Goal: Find specific page/section: Find specific page/section

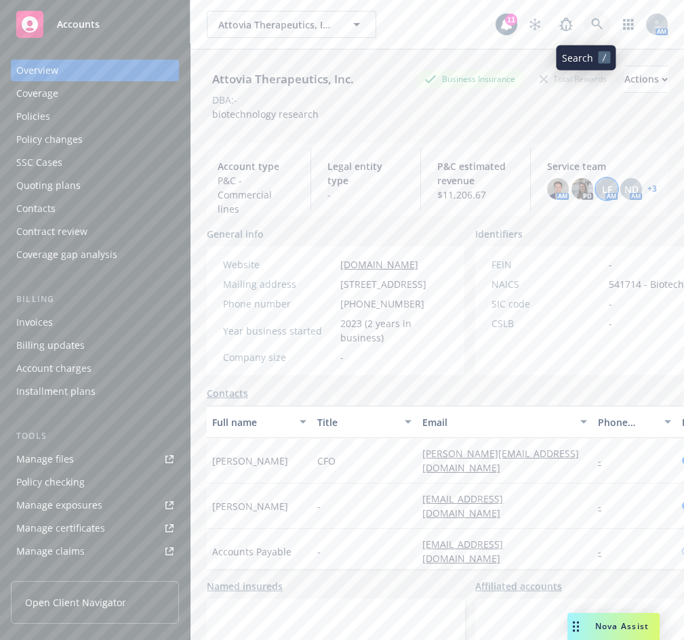
click at [591, 22] on icon at bounding box center [597, 24] width 12 height 12
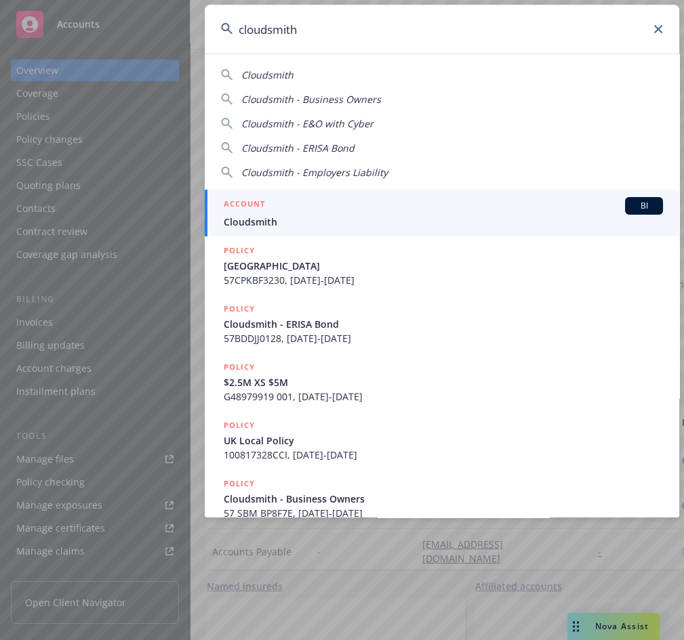
type input "cloudsmith"
click at [383, 215] on span "Cloudsmith" at bounding box center [443, 222] width 439 height 14
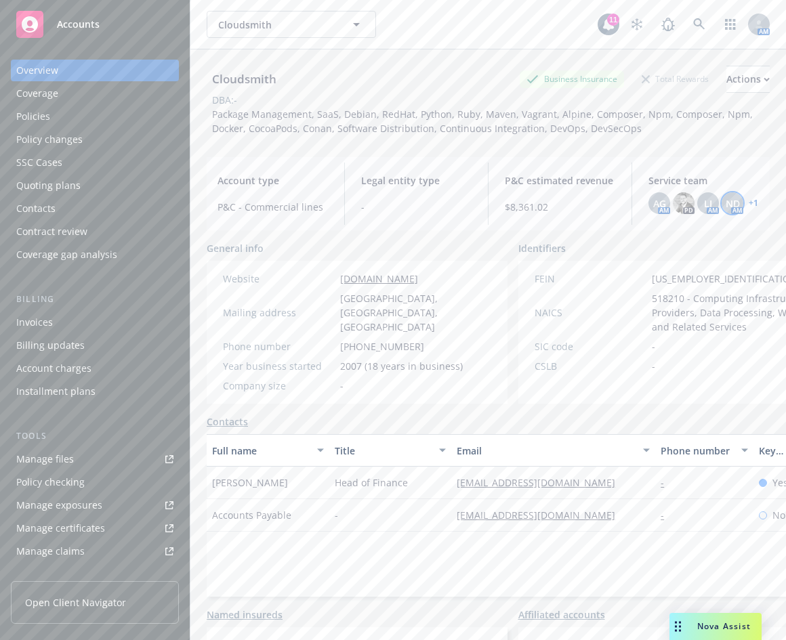
click at [683, 198] on span "ND" at bounding box center [733, 203] width 14 height 14
click at [683, 204] on span "LI" at bounding box center [708, 203] width 8 height 14
click at [656, 198] on div "AG" at bounding box center [659, 203] width 22 height 22
click at [683, 204] on link "+ 1" at bounding box center [753, 203] width 9 height 8
